Goal: Task Accomplishment & Management: Use online tool/utility

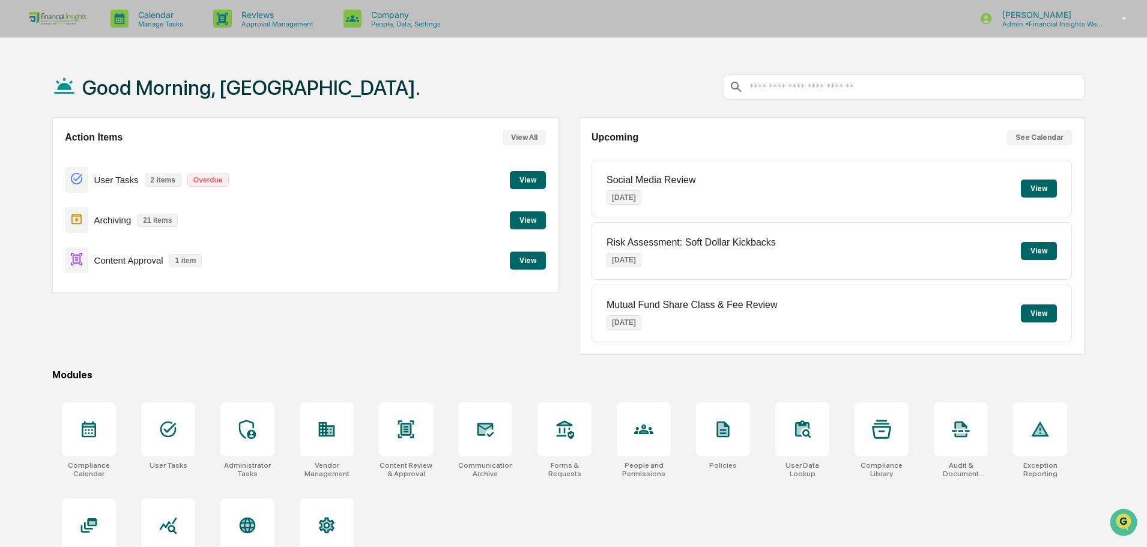
click at [528, 259] on button "View" at bounding box center [528, 261] width 36 height 18
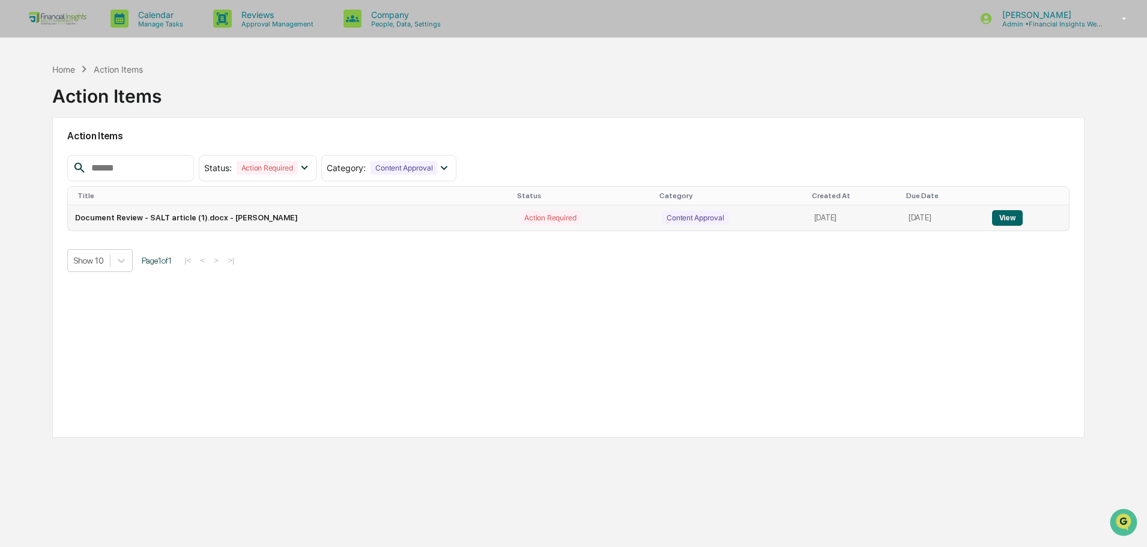
click at [1012, 219] on button "View" at bounding box center [1007, 218] width 31 height 16
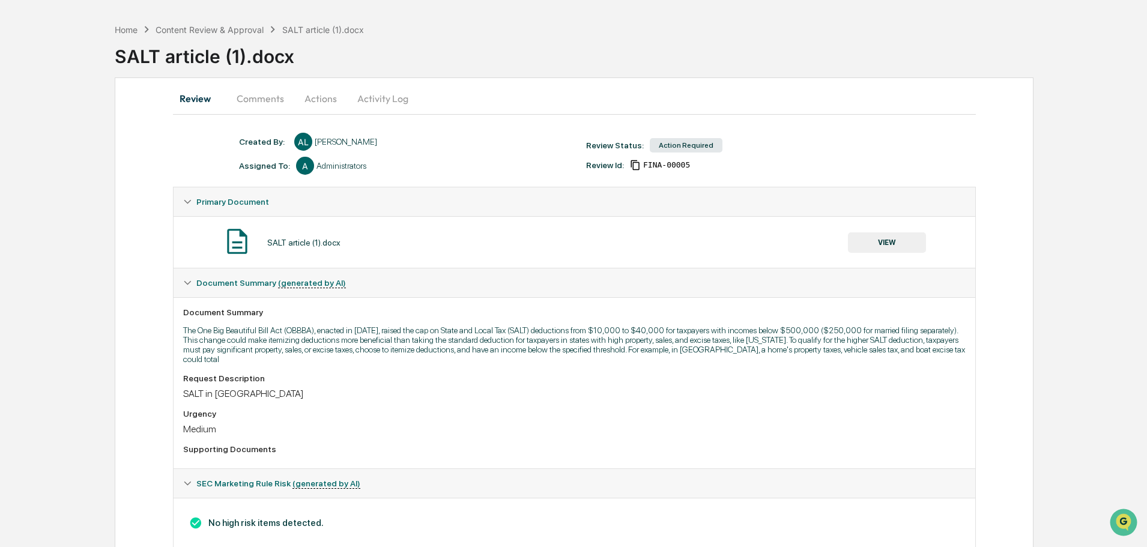
scroll to position [72, 0]
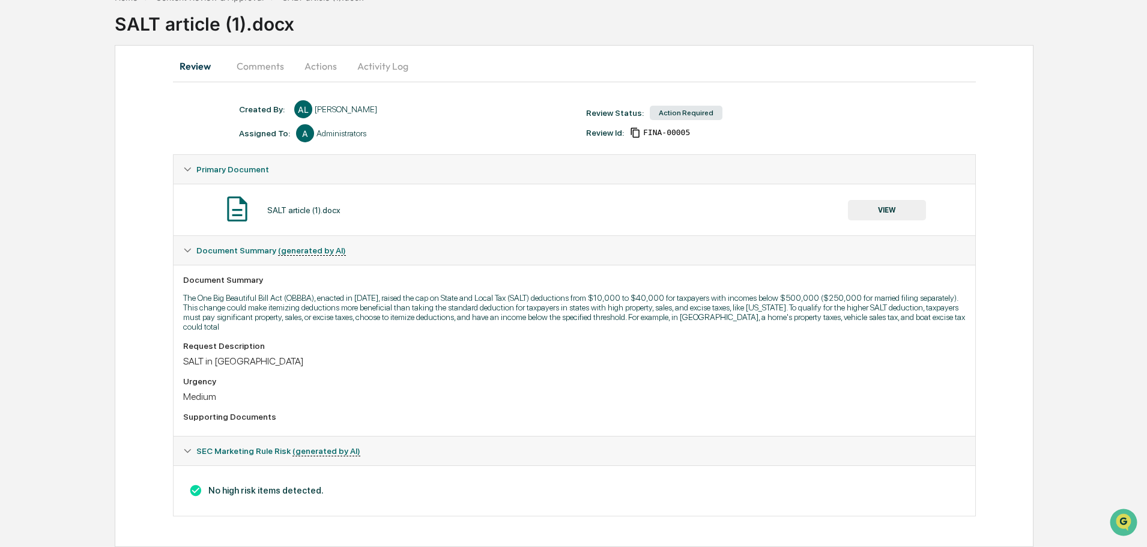
click at [885, 209] on button "VIEW" at bounding box center [887, 210] width 78 height 20
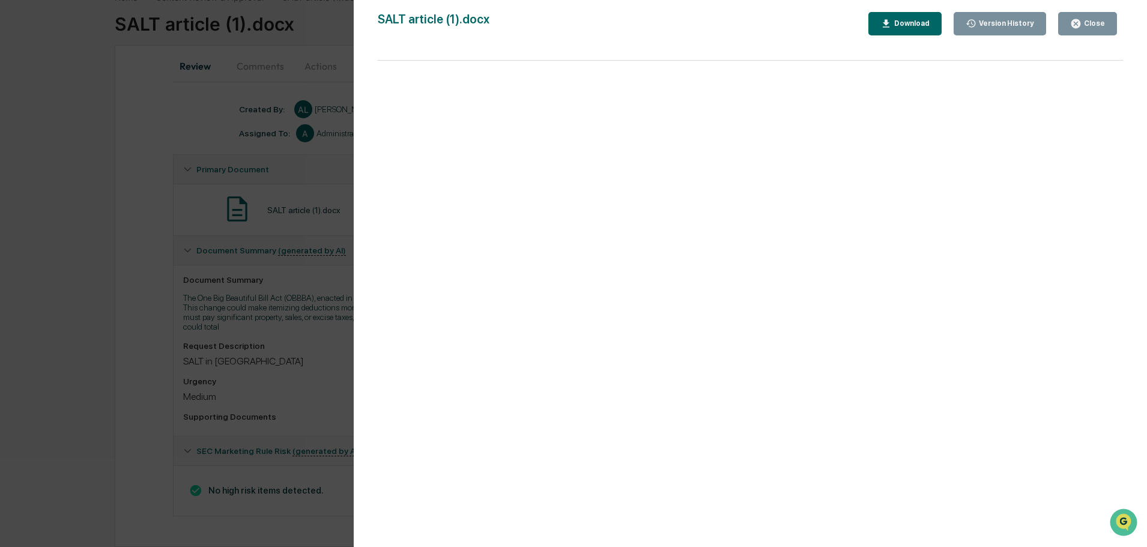
click at [1098, 17] on button "Close" at bounding box center [1087, 23] width 59 height 23
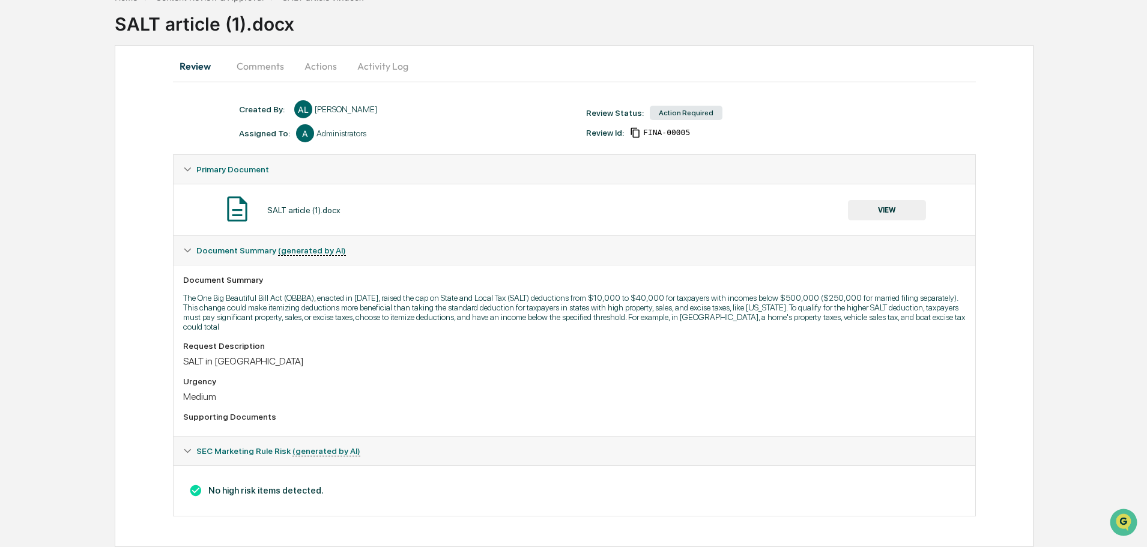
click at [250, 67] on button "Comments" at bounding box center [260, 66] width 67 height 29
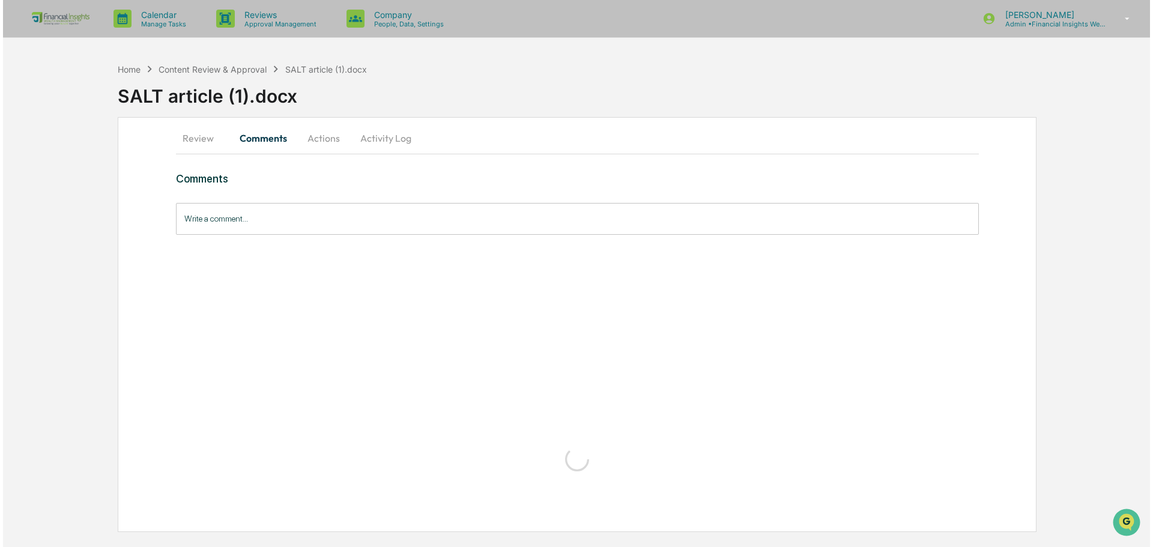
scroll to position [0, 0]
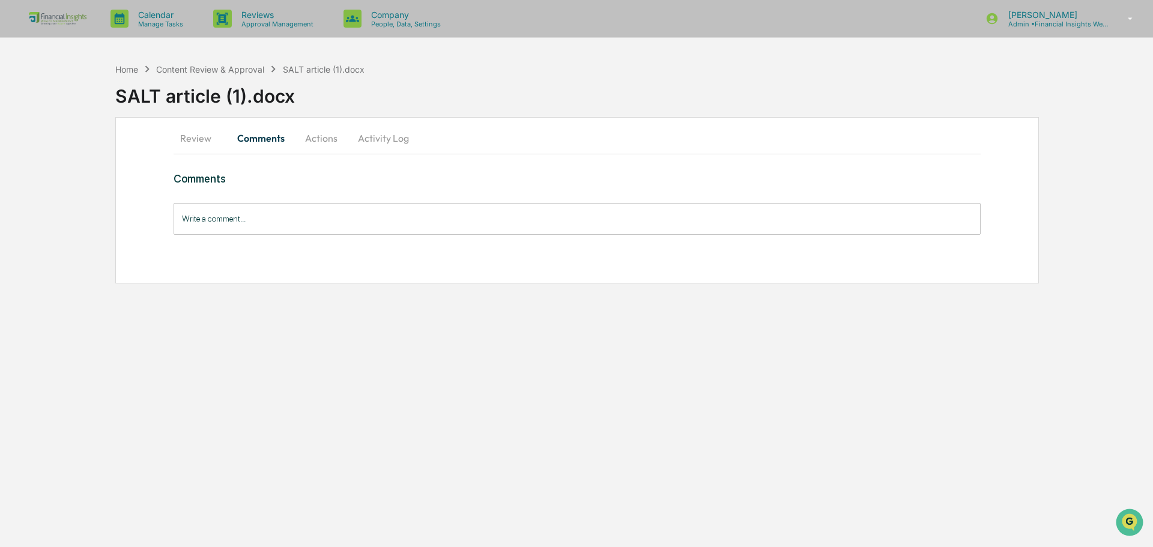
click at [332, 142] on button "Actions" at bounding box center [321, 138] width 54 height 29
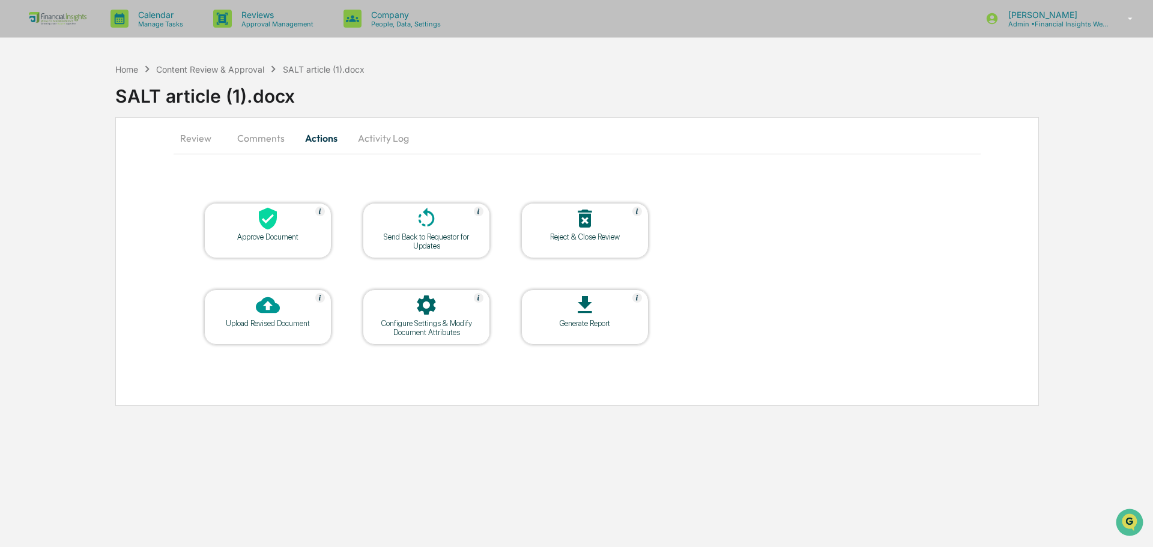
click at [237, 234] on div "Approve Document" at bounding box center [268, 236] width 108 height 9
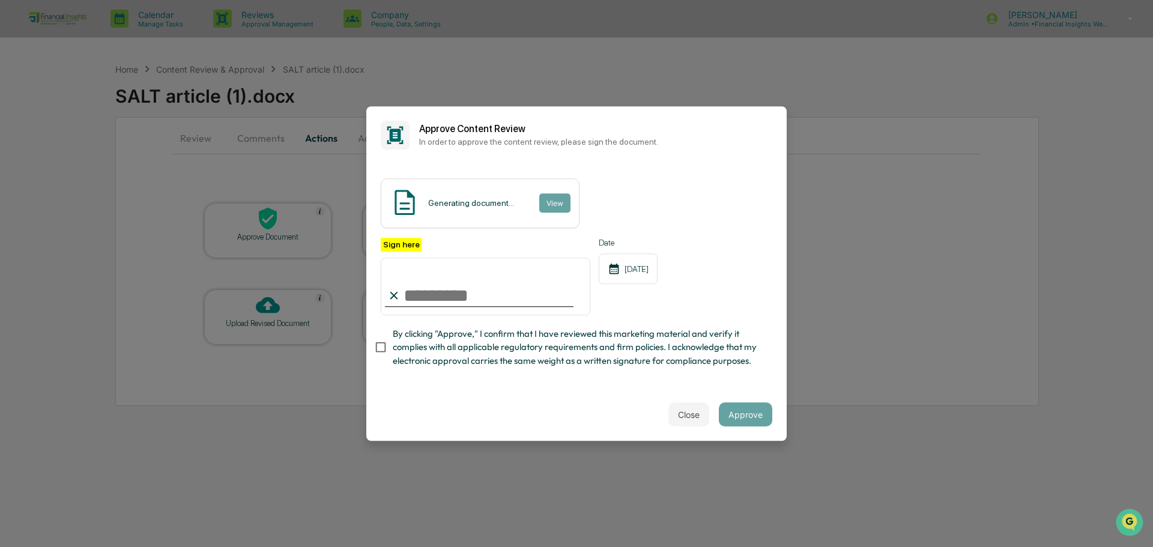
click at [461, 286] on input "Sign here" at bounding box center [486, 287] width 210 height 58
type input "**********"
click at [542, 351] on span "By clicking "Approve," I confirm that I have reviewed this marketing material a…" at bounding box center [578, 347] width 370 height 40
click at [492, 362] on span "By clicking "Approve," I confirm that I have reviewed this marketing material a…" at bounding box center [578, 347] width 370 height 40
click at [737, 414] on button "Approve" at bounding box center [745, 414] width 53 height 24
